Goal: Navigation & Orientation: Understand site structure

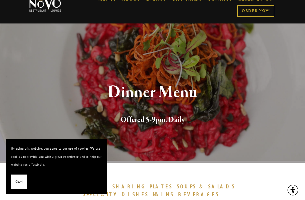
scroll to position [16, 0]
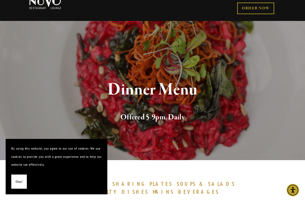
click at [18, 186] on span "Okay!" at bounding box center [19, 181] width 7 height 8
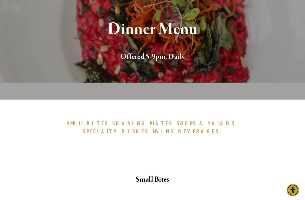
scroll to position [0, 0]
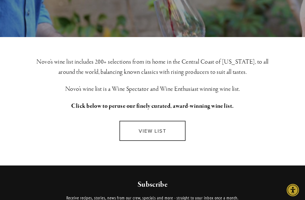
scroll to position [115, 0]
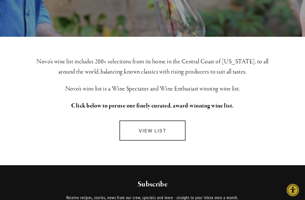
click at [140, 134] on link "VIEW LIST" at bounding box center [152, 130] width 66 height 20
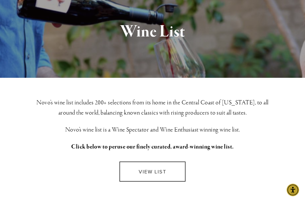
scroll to position [0, 0]
